Goal: Complete application form

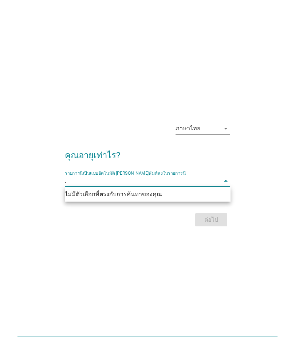
type input ". 21"
click at [228, 179] on icon "arrow_drop_down" at bounding box center [225, 181] width 9 height 9
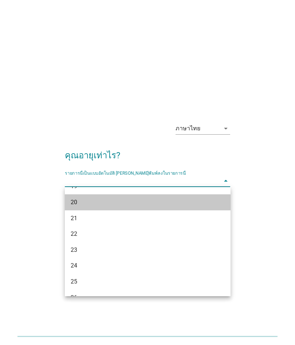
scroll to position [37, 0]
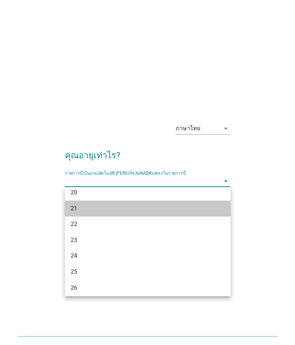
click at [196, 206] on div "21" at bounding box center [141, 208] width 141 height 9
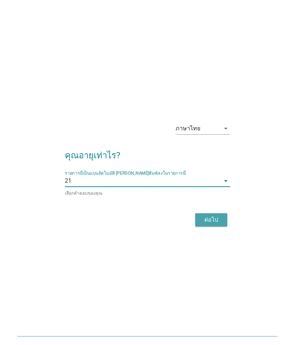
click at [218, 219] on div "ต่อไป" at bounding box center [211, 220] width 20 height 9
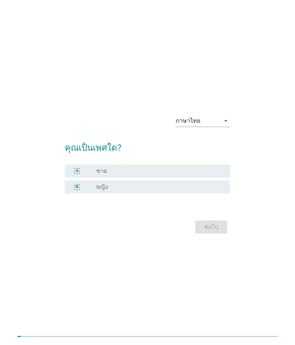
click at [101, 189] on label "หญิง" at bounding box center [102, 187] width 12 height 7
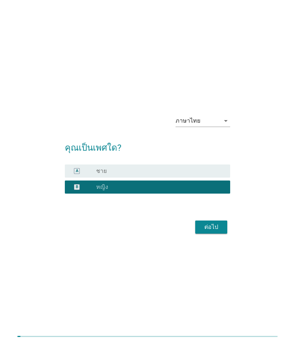
click at [208, 226] on div "ต่อไป" at bounding box center [211, 227] width 20 height 9
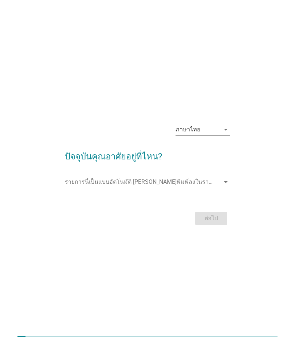
click at [90, 181] on input "รายการนี้เป็นแบบอัตโนมัติ คุณสามารถพิมพ์ลงในรายการนี้" at bounding box center [142, 182] width 155 height 12
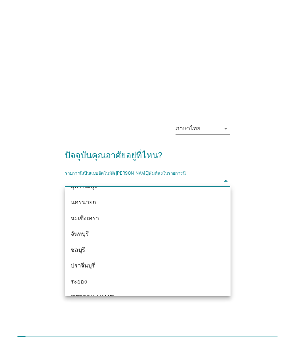
scroll to position [839, 0]
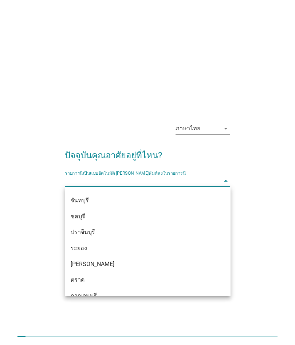
type input "I"
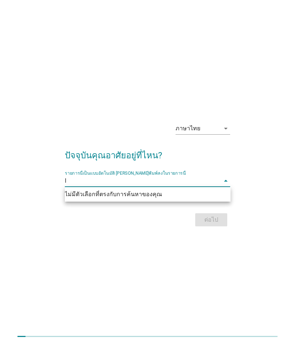
click at [205, 179] on input "I" at bounding box center [142, 181] width 155 height 12
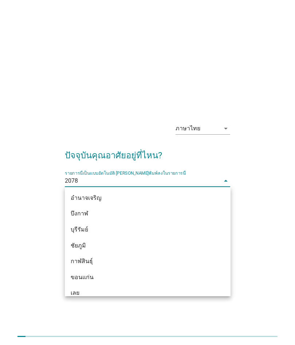
type input "2078"
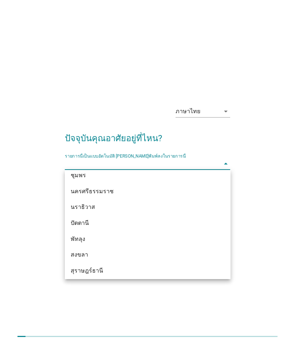
scroll to position [1006, 0]
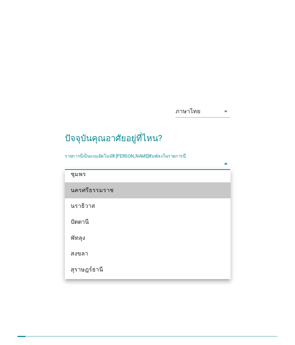
click at [200, 189] on div "นครศรีธรรมราช" at bounding box center [141, 190] width 141 height 9
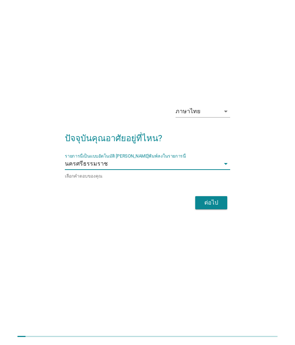
click at [222, 204] on button "ต่อไป" at bounding box center [211, 202] width 32 height 13
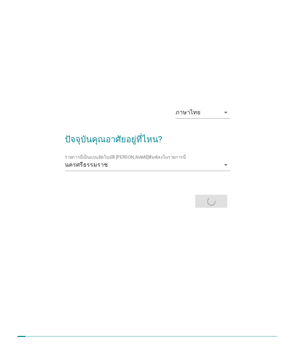
scroll to position [0, 0]
